Goal: Navigation & Orientation: Find specific page/section

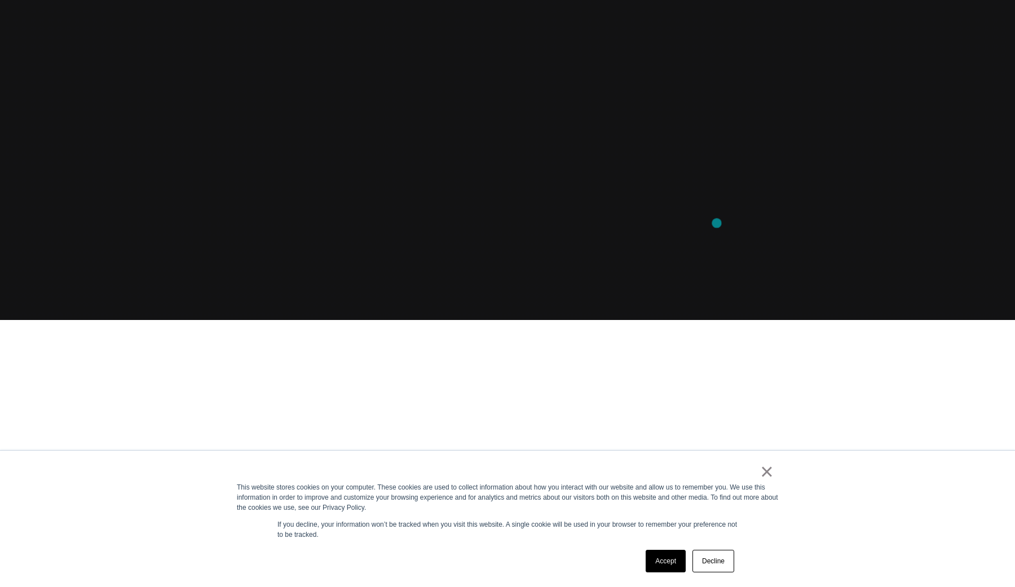
scroll to position [409, 0]
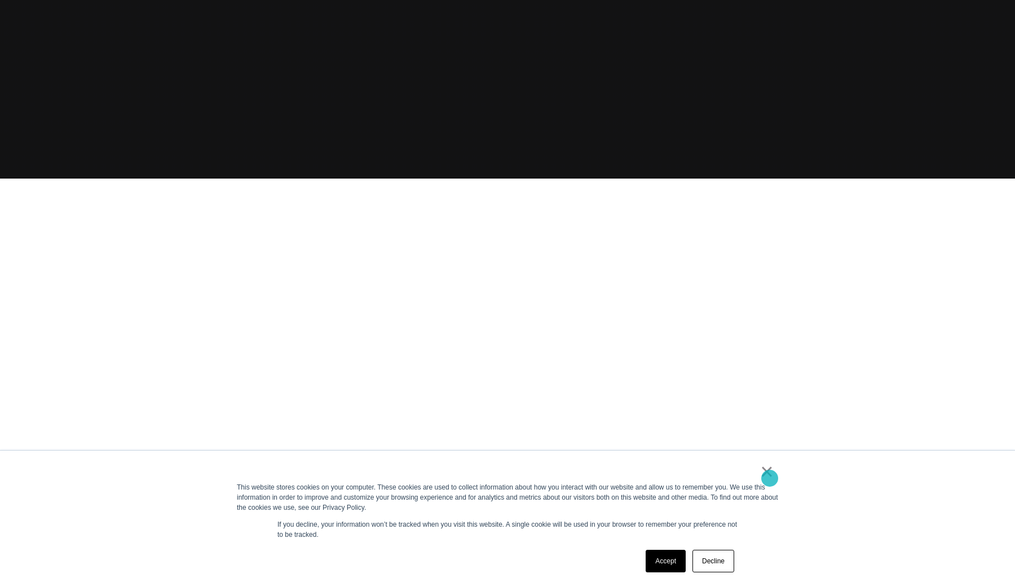
click at [769, 477] on link "×" at bounding box center [767, 472] width 14 height 10
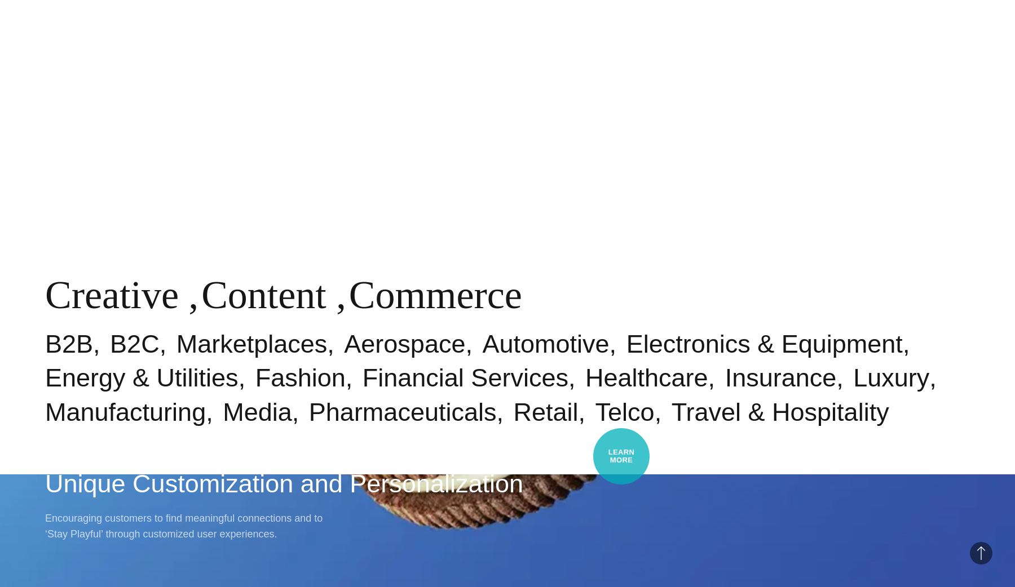
scroll to position [0, 0]
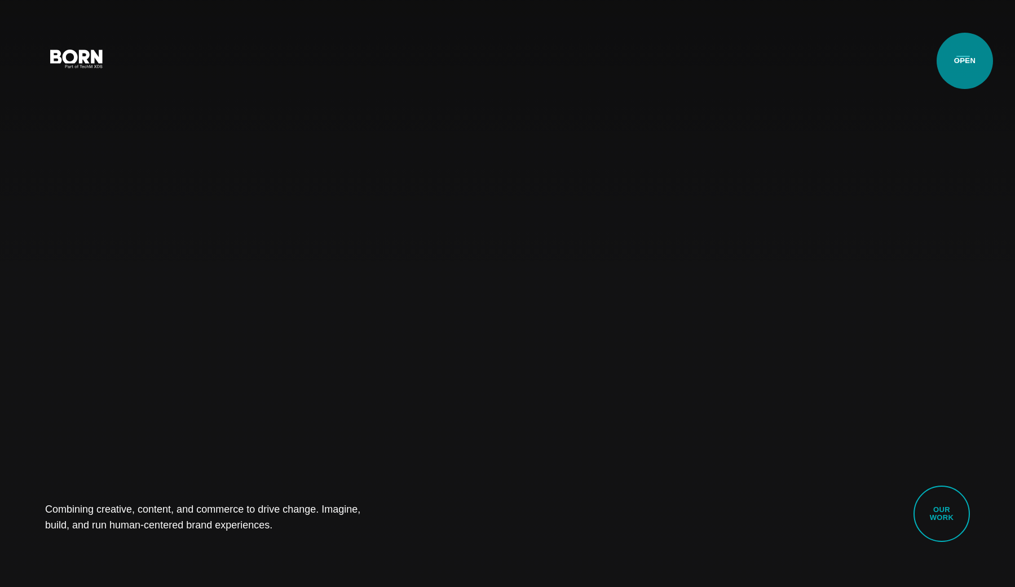
click at [965, 61] on button "Primary Menu" at bounding box center [962, 58] width 27 height 24
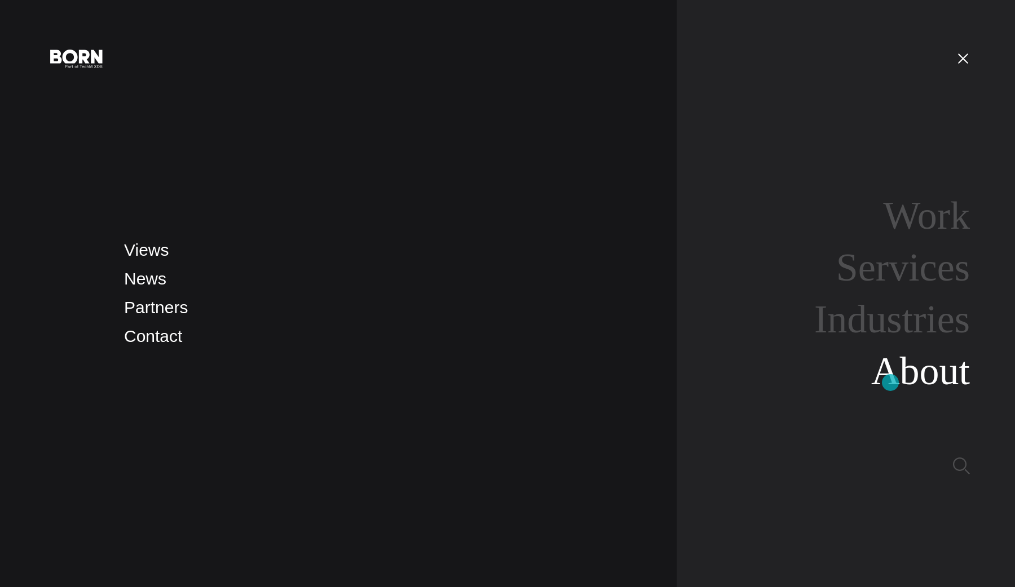
click at [890, 383] on link "About" at bounding box center [920, 371] width 99 height 43
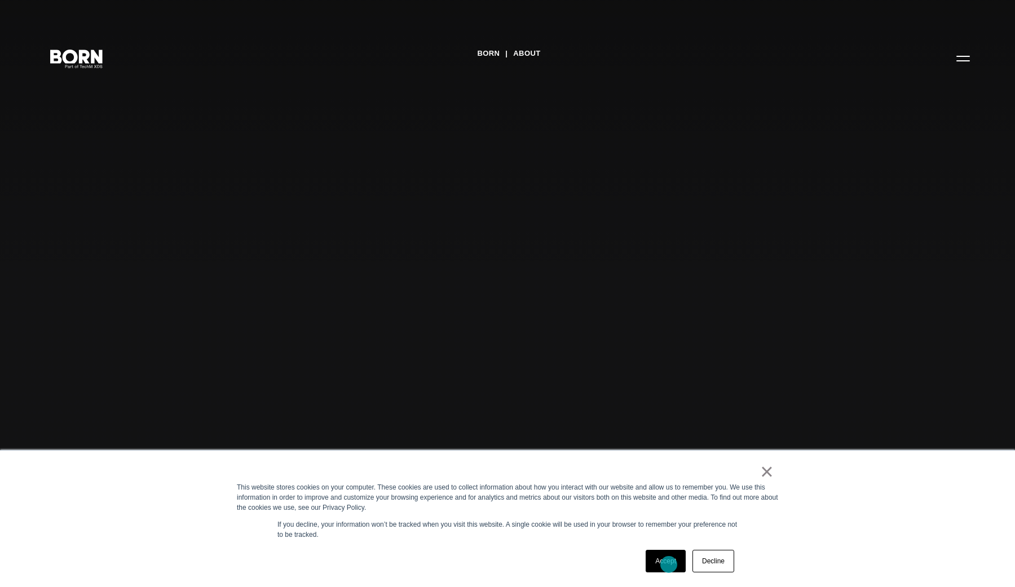
click at [669, 565] on link "Accept" at bounding box center [665, 561] width 40 height 23
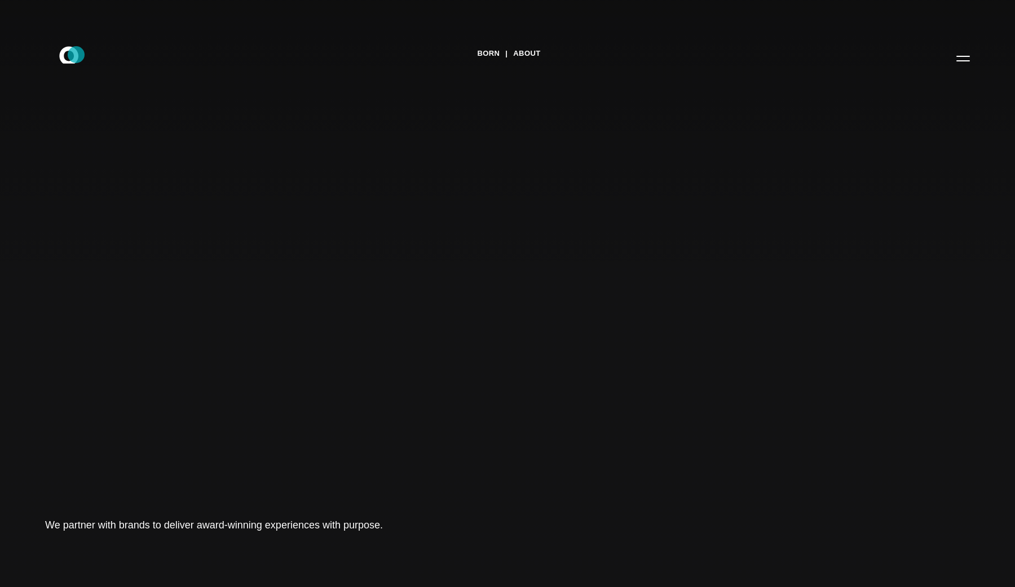
click at [76, 55] on icon at bounding box center [68, 54] width 19 height 17
